Goal: Navigation & Orientation: Find specific page/section

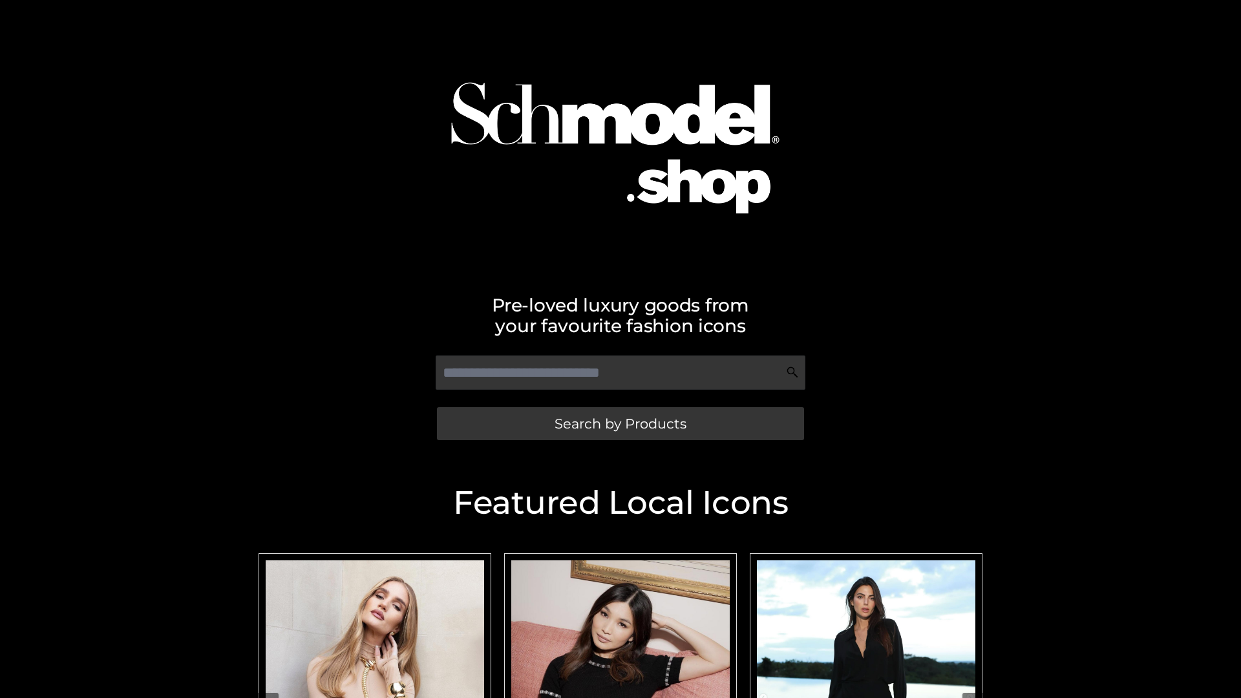
click at [620, 423] on span "Search by Products" at bounding box center [621, 424] width 132 height 14
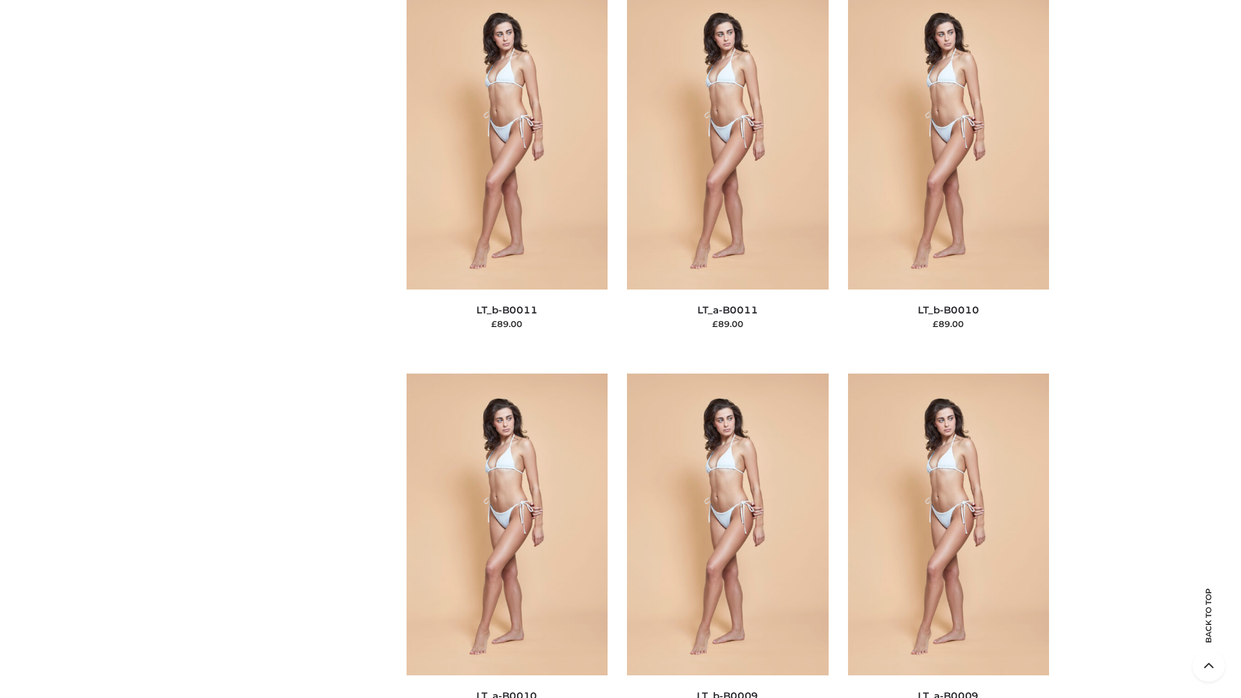
scroll to position [5806, 0]
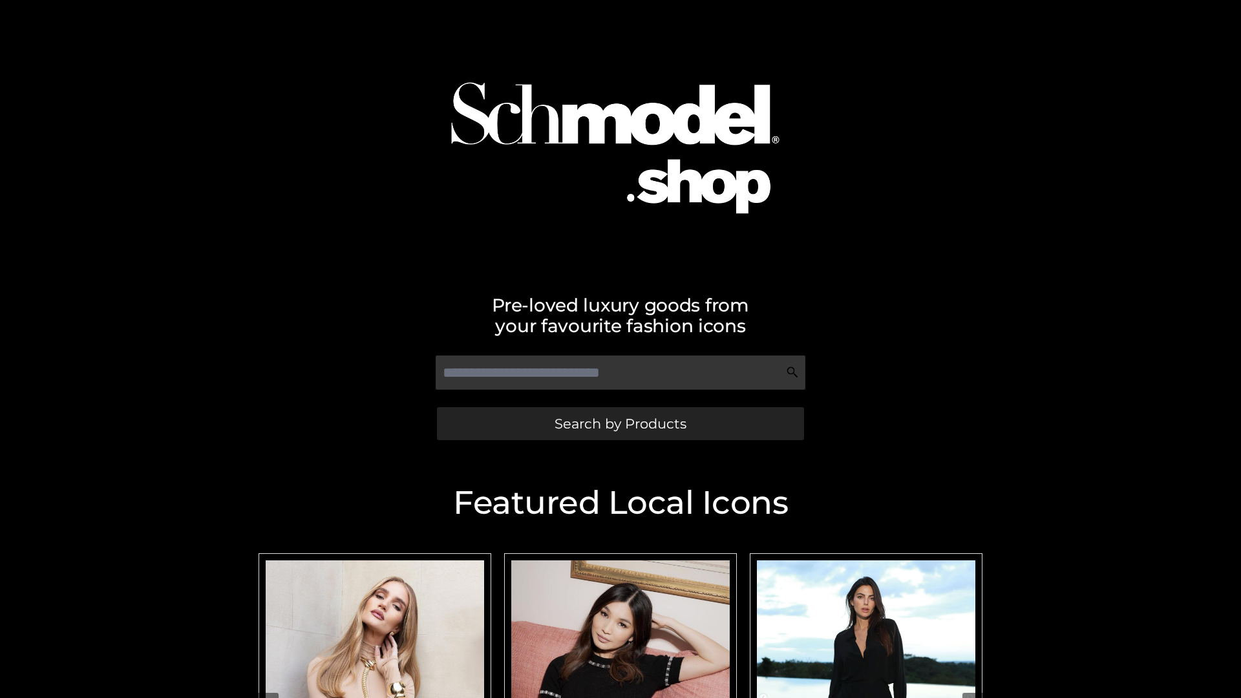
click at [620, 423] on span "Search by Products" at bounding box center [621, 424] width 132 height 14
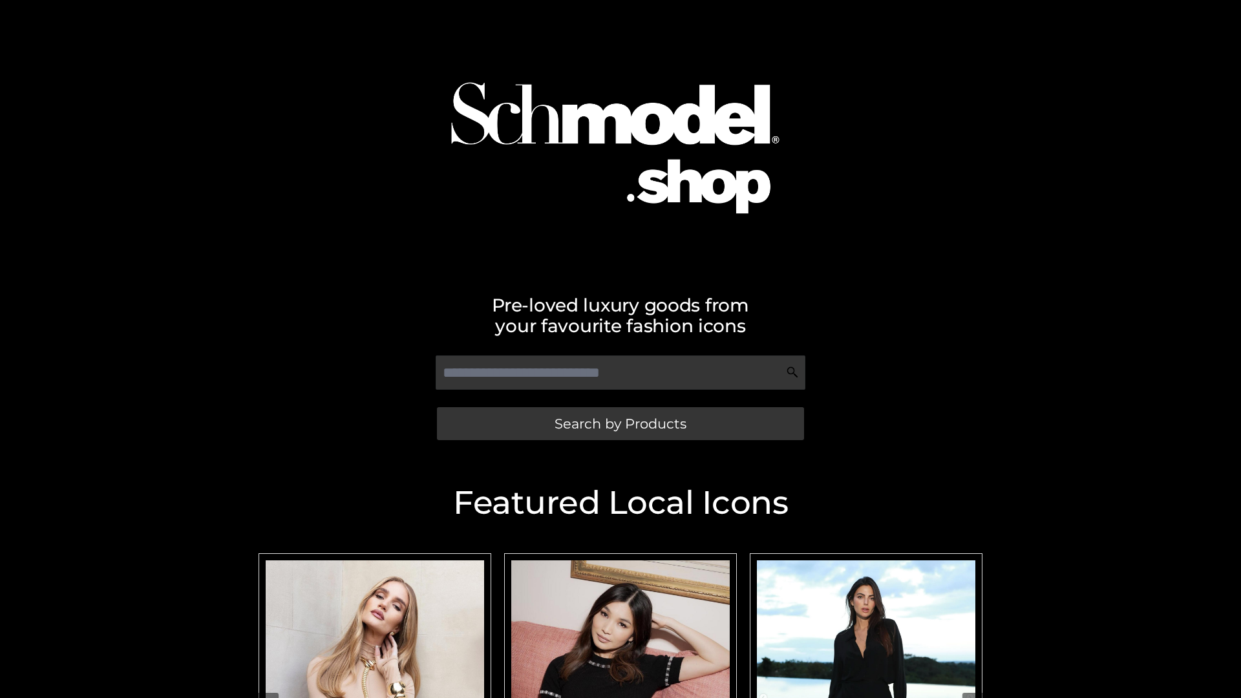
click at [620, 423] on span "Search by Products" at bounding box center [621, 424] width 132 height 14
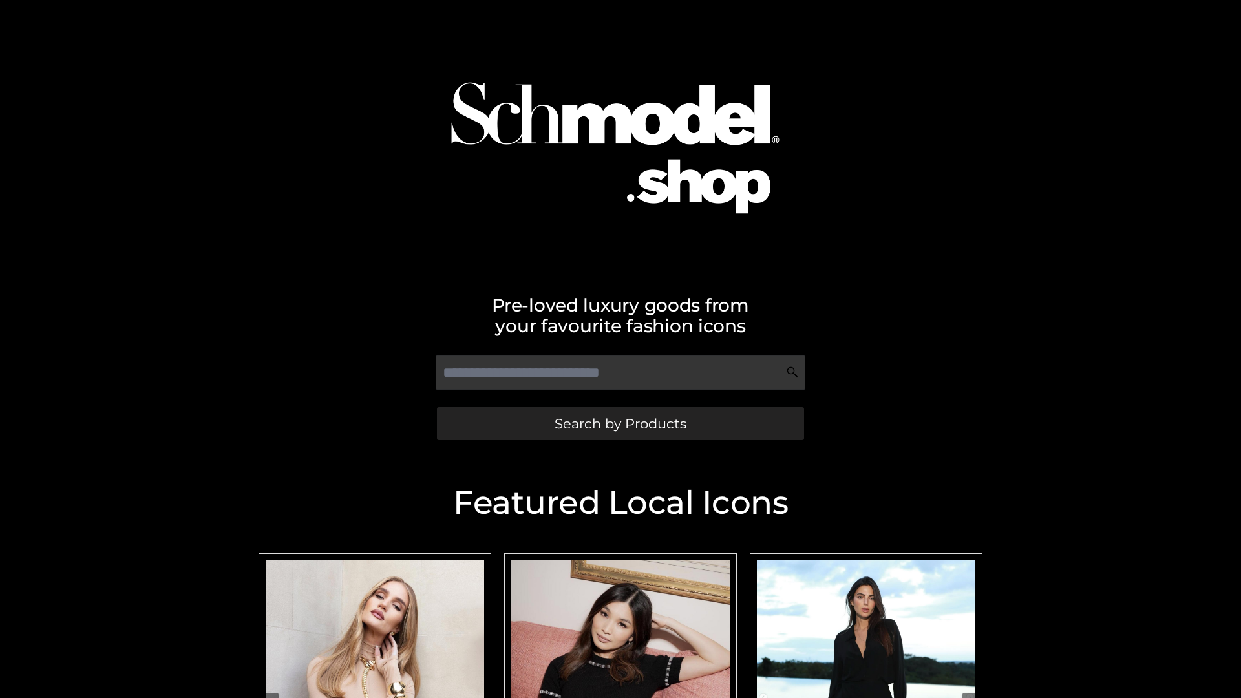
click at [620, 423] on span "Search by Products" at bounding box center [621, 424] width 132 height 14
